Goal: Task Accomplishment & Management: Use online tool/utility

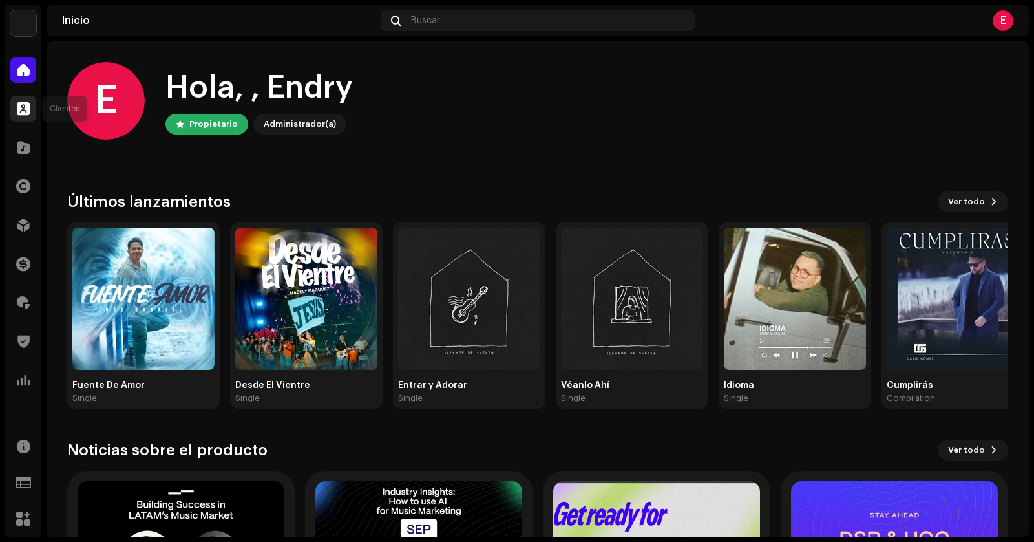
click at [34, 111] on div at bounding box center [23, 109] width 26 height 26
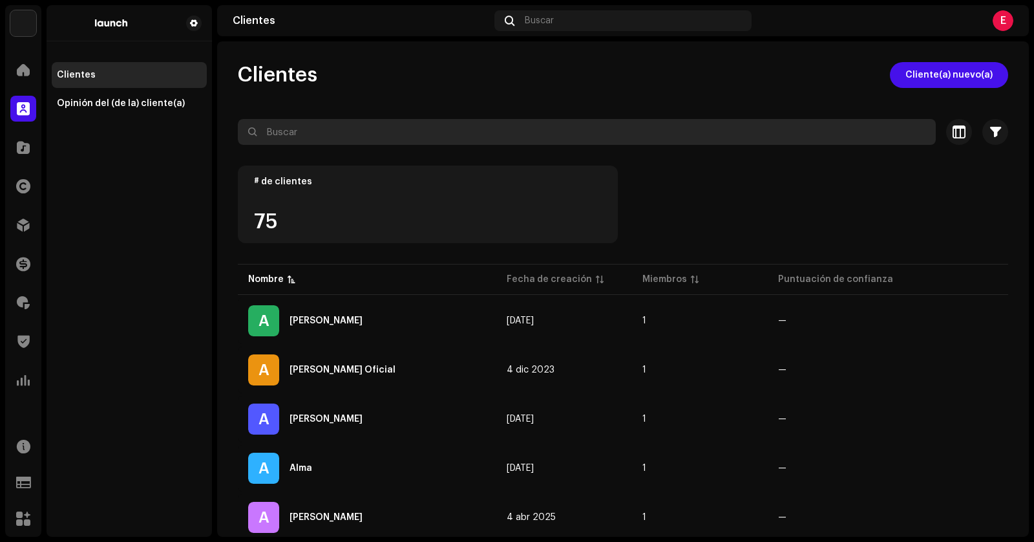
click at [315, 132] on input "text" at bounding box center [587, 132] width 698 height 26
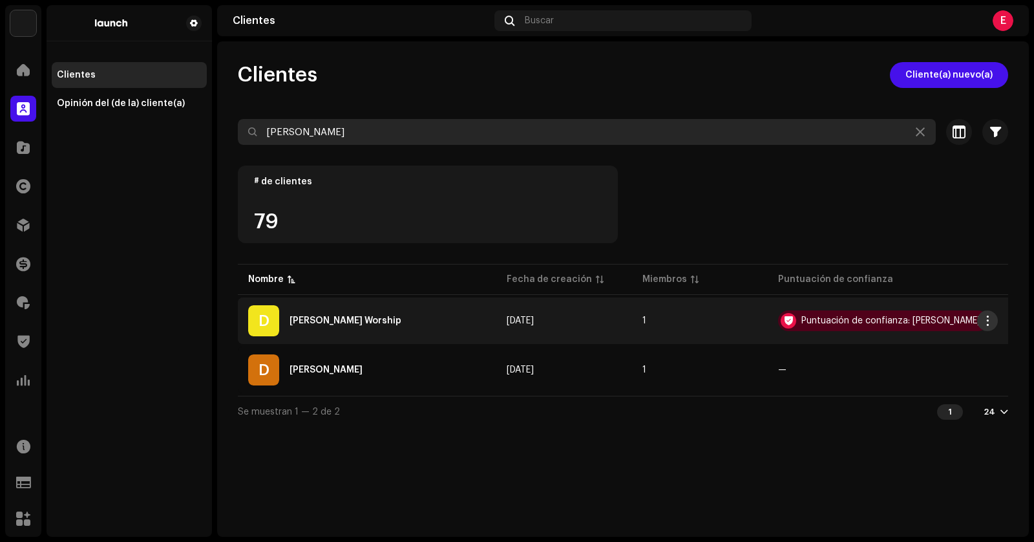
type input "[PERSON_NAME]"
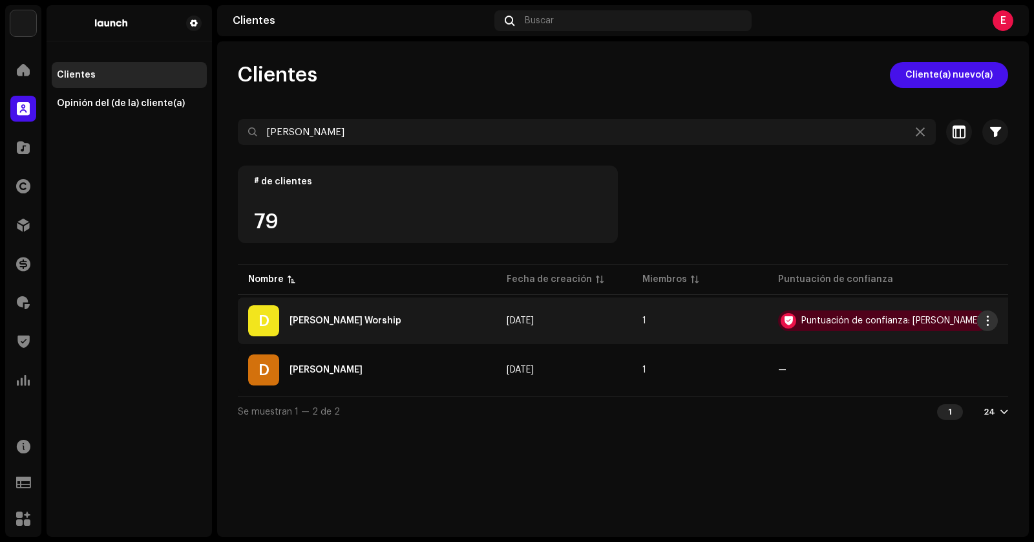
click at [991, 320] on span "button" at bounding box center [988, 320] width 10 height 10
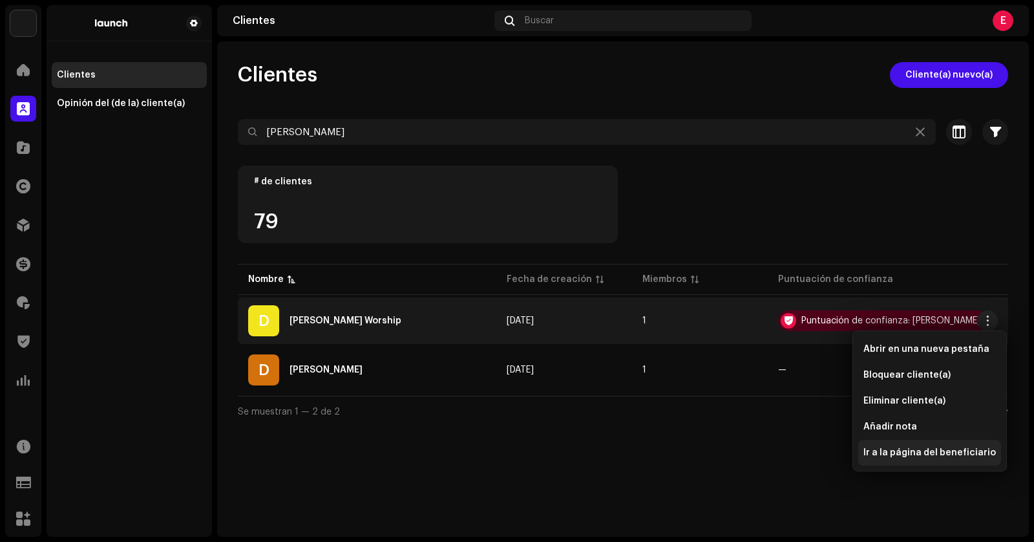
click at [927, 456] on span "Ir a la página del beneficiario" at bounding box center [929, 452] width 132 height 10
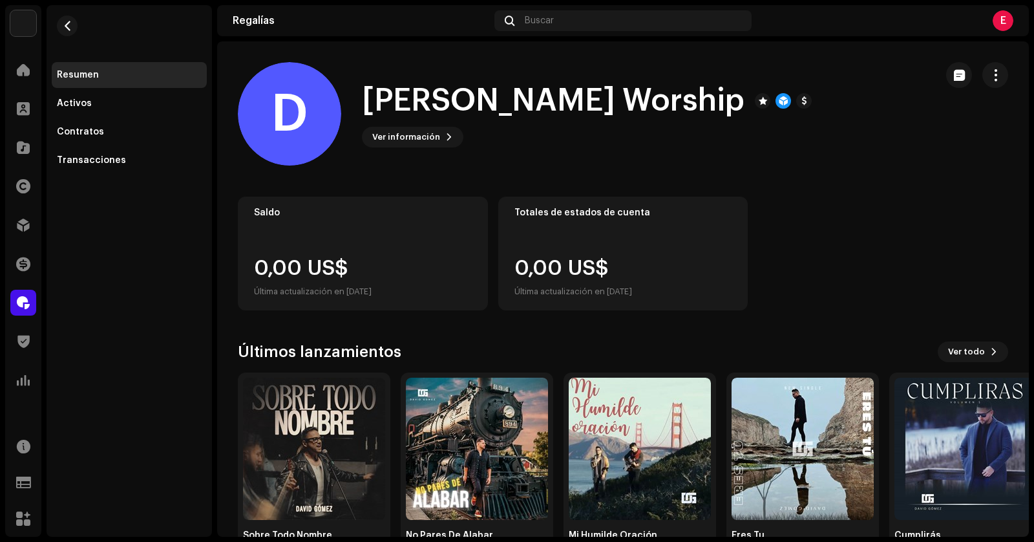
click at [999, 22] on div "E" at bounding box center [1003, 20] width 21 height 21
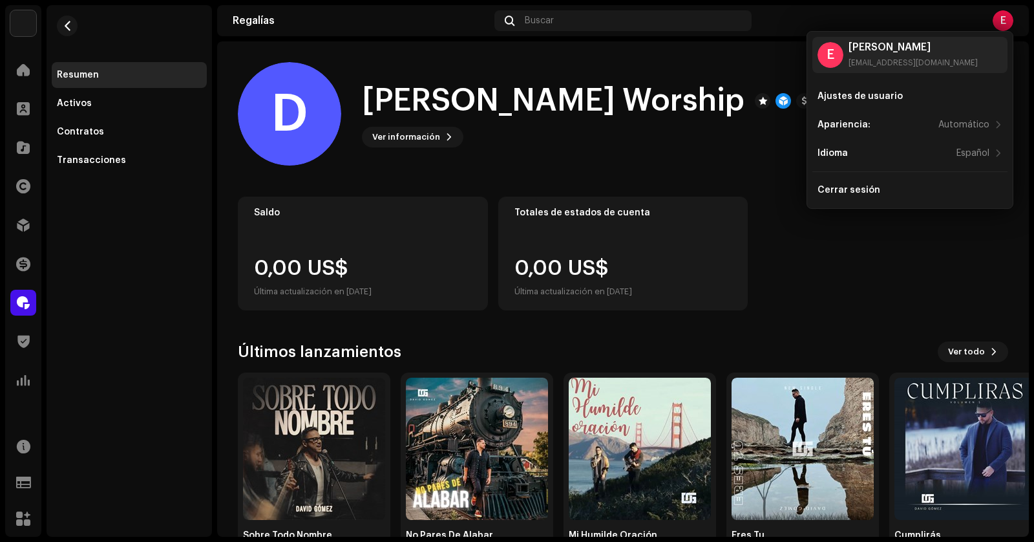
drag, startPoint x: 784, startPoint y: 107, endPoint x: 770, endPoint y: 108, distance: 13.6
click at [776, 108] on div "D [PERSON_NAME] Worship Ver información" at bounding box center [582, 113] width 688 height 103
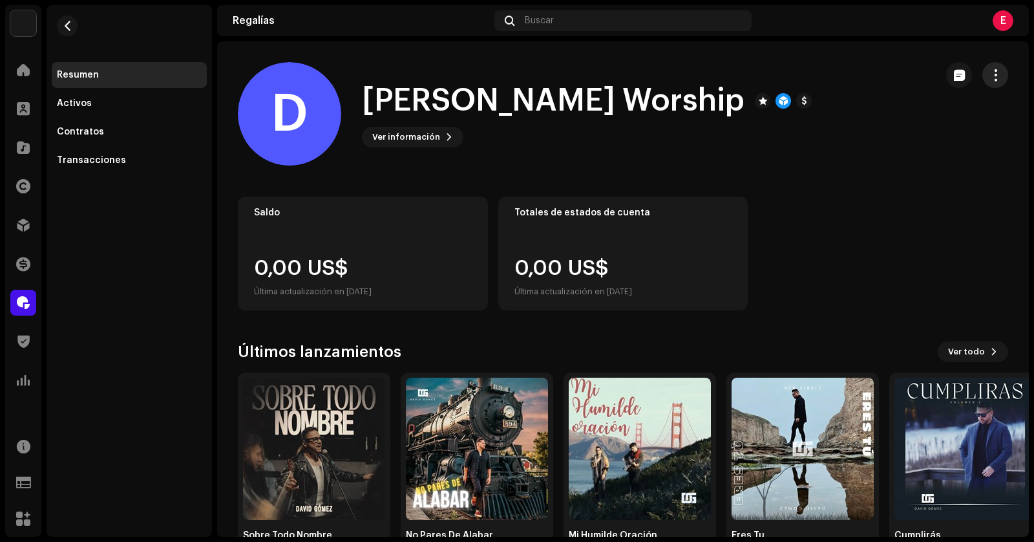
click at [989, 74] on span "button" at bounding box center [995, 75] width 12 height 10
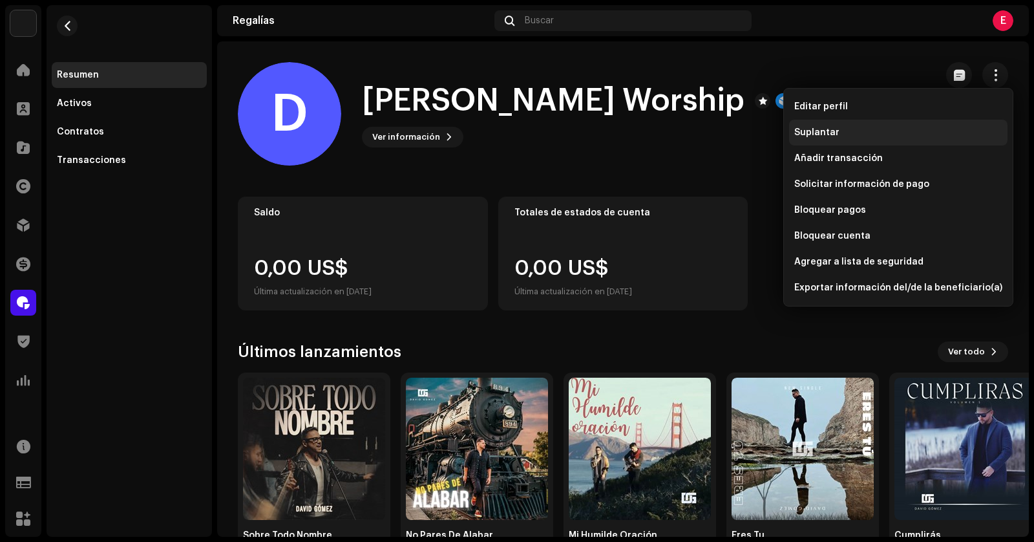
click at [856, 132] on div "Suplantar" at bounding box center [898, 132] width 208 height 10
